Goal: Task Accomplishment & Management: Use online tool/utility

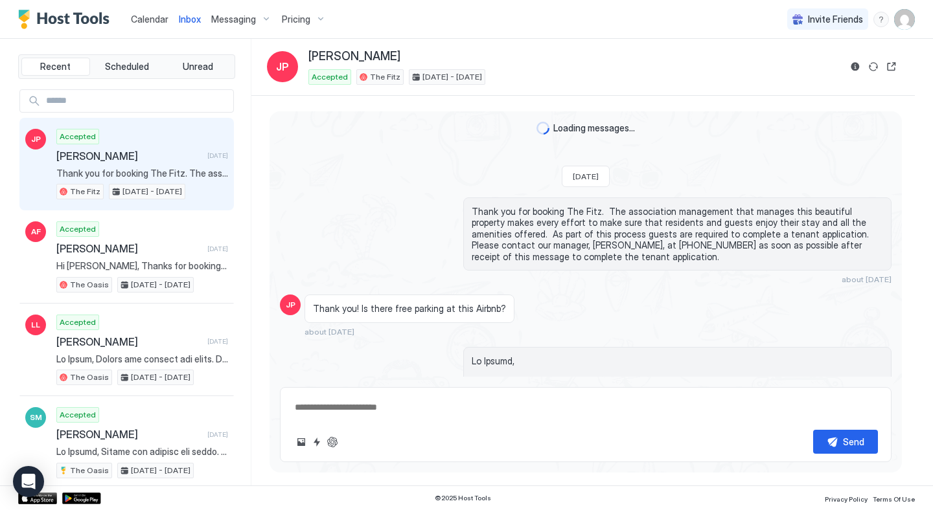
scroll to position [1660, 0]
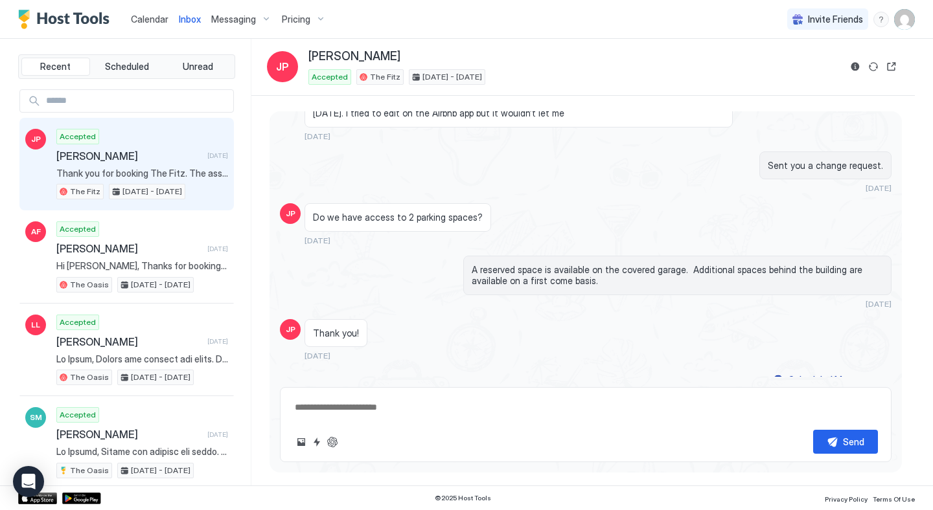
click at [194, 16] on span "Inbox" at bounding box center [190, 19] width 22 height 11
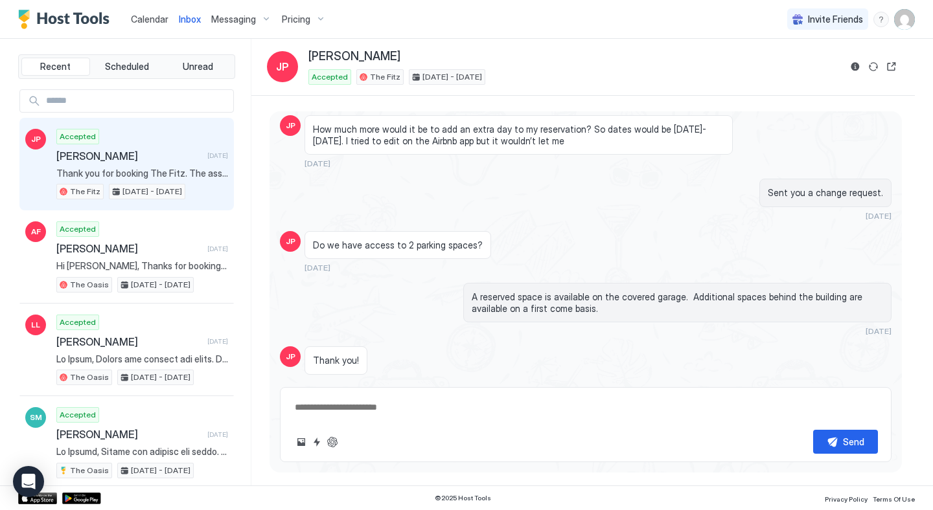
type textarea "*"
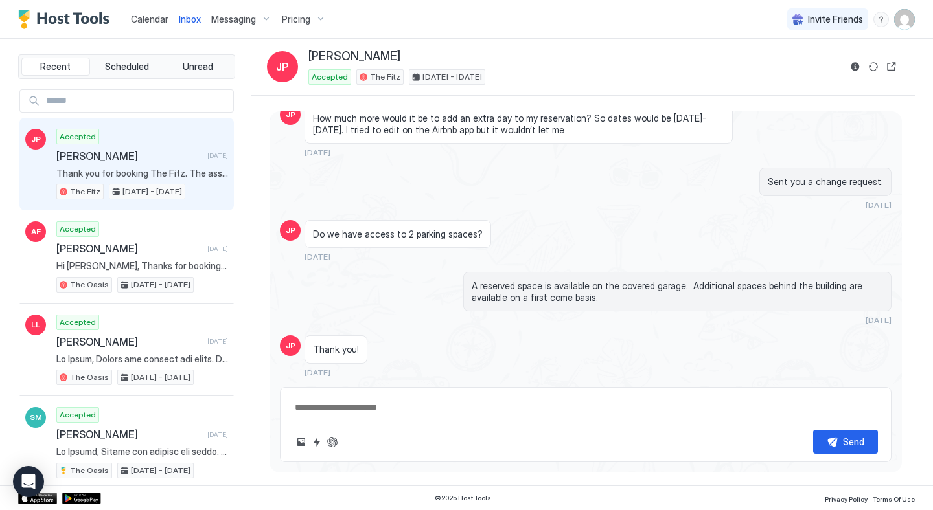
click at [146, 17] on span "Calendar" at bounding box center [150, 19] width 38 height 11
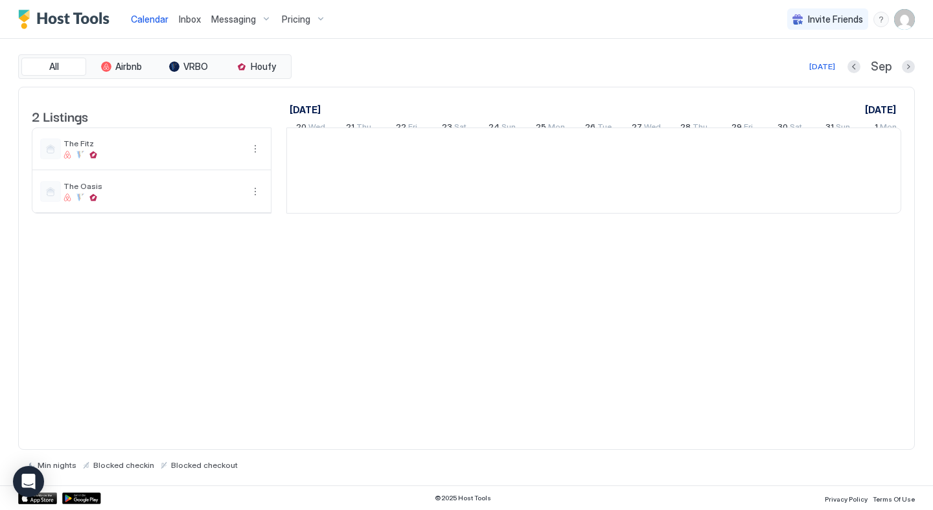
scroll to position [0, 720]
click at [191, 18] on span "Inbox" at bounding box center [190, 19] width 22 height 11
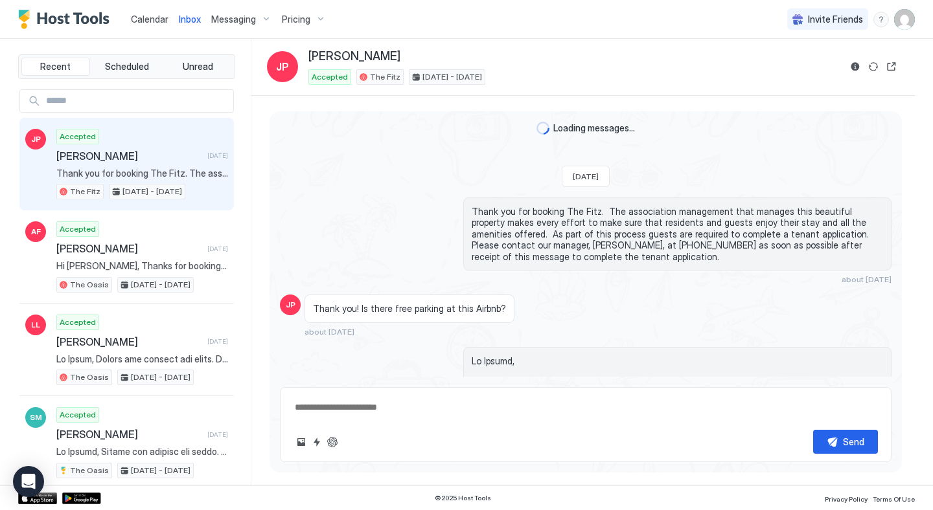
scroll to position [1660, 0]
